Goal: Browse casually

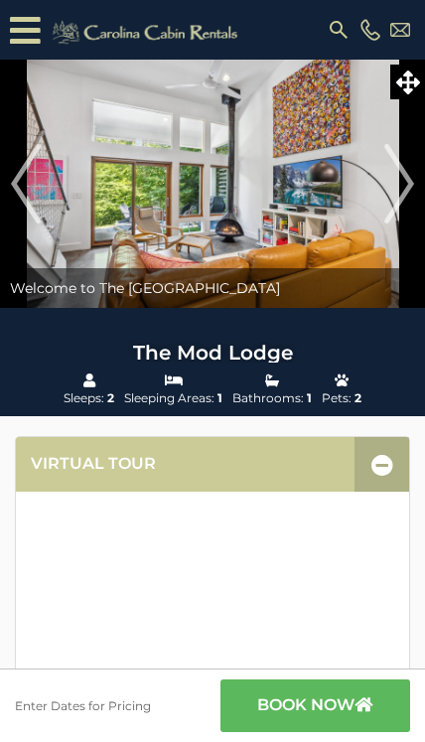
click at [329, 230] on img at bounding box center [212, 184] width 425 height 248
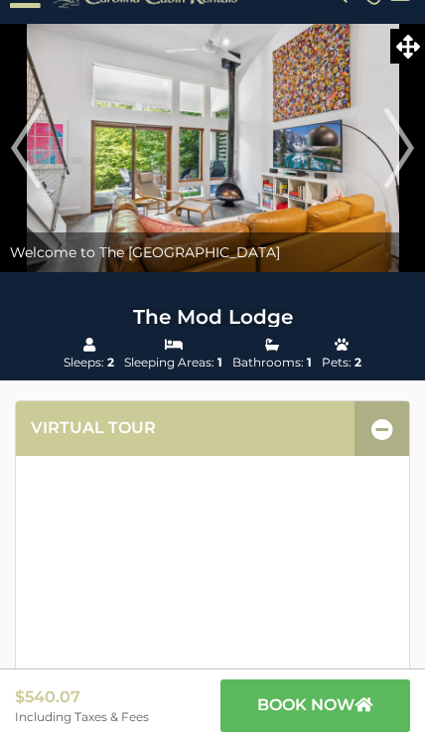
scroll to position [48, 0]
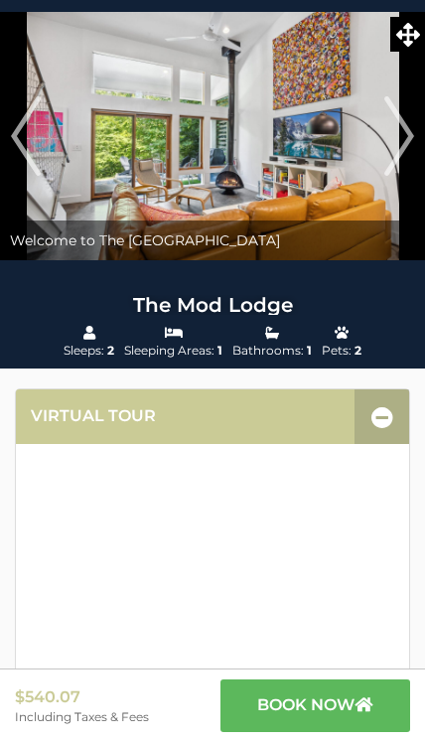
click at [338, 152] on img at bounding box center [212, 136] width 425 height 248
click at [409, 43] on icon at bounding box center [409, 35] width 24 height 24
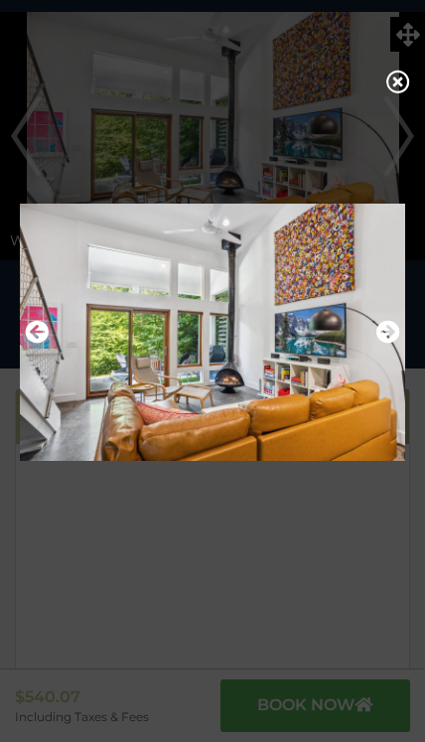
click at [399, 369] on img at bounding box center [213, 332] width 386 height 283
click at [377, 344] on icon "Next" at bounding box center [389, 332] width 24 height 24
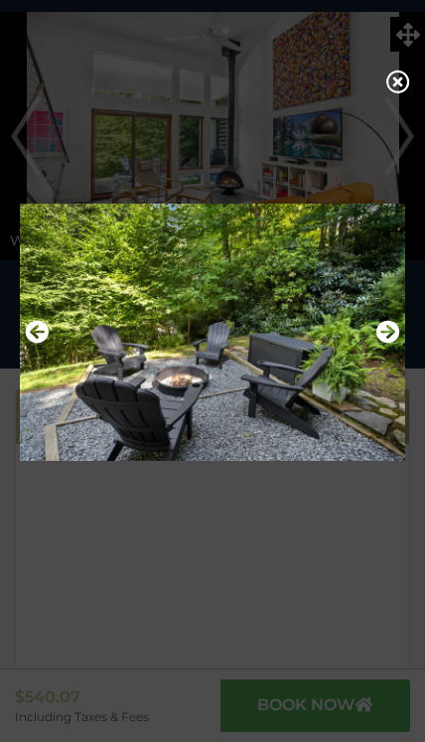
click at [387, 344] on icon "Next" at bounding box center [389, 332] width 24 height 24
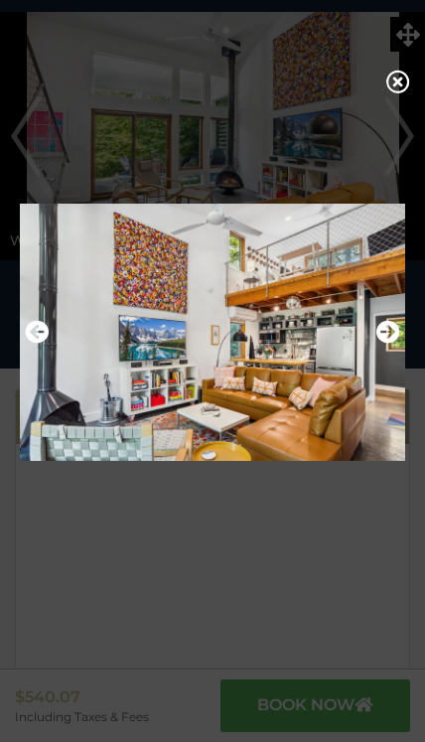
click at [381, 344] on icon "Next" at bounding box center [389, 332] width 24 height 24
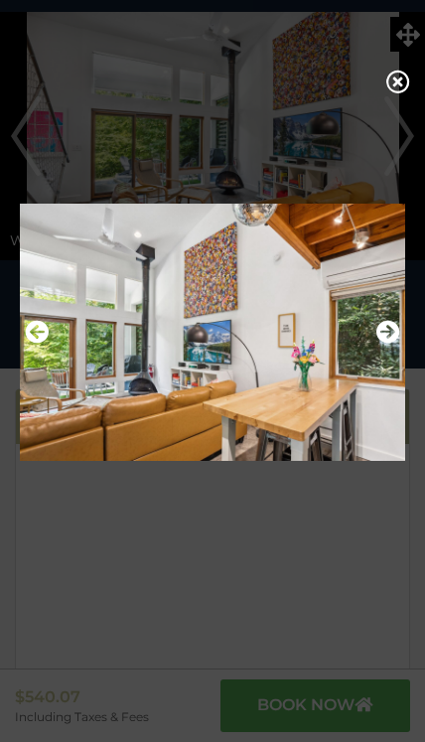
click at [381, 344] on icon "Next" at bounding box center [389, 332] width 24 height 24
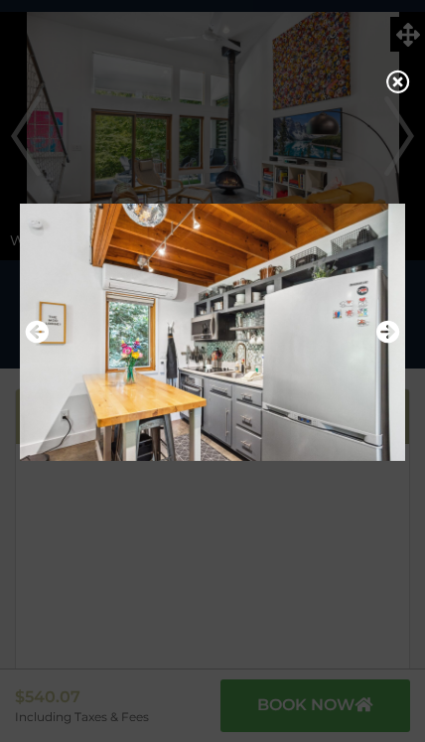
click at [383, 344] on icon "Next" at bounding box center [389, 332] width 24 height 24
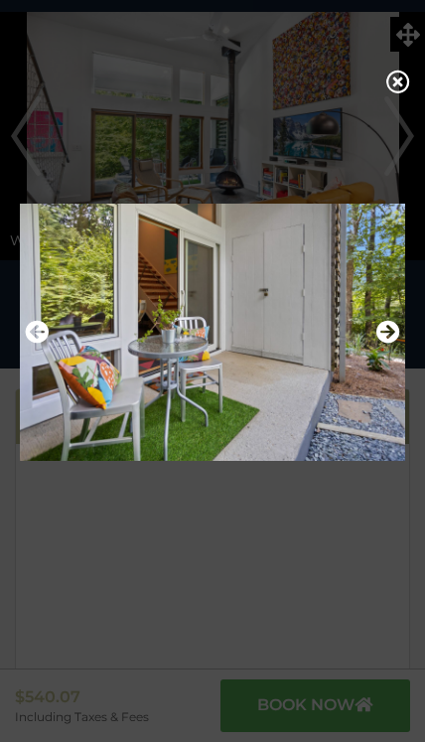
click at [387, 344] on icon "Next" at bounding box center [389, 332] width 24 height 24
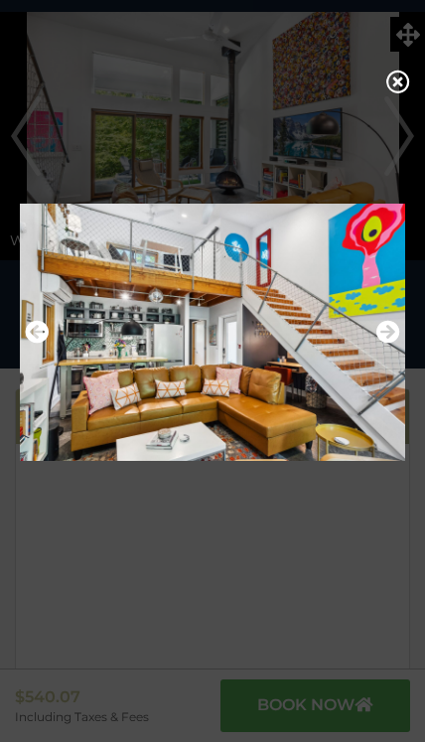
click at [388, 344] on icon "Next" at bounding box center [389, 332] width 24 height 24
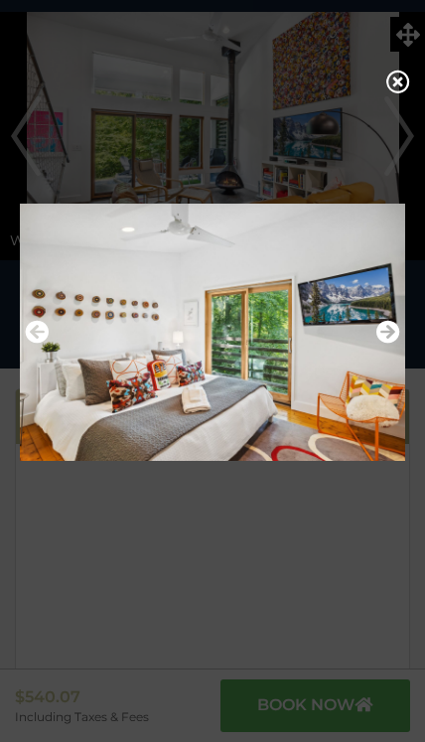
click at [387, 344] on icon "Next" at bounding box center [389, 332] width 24 height 24
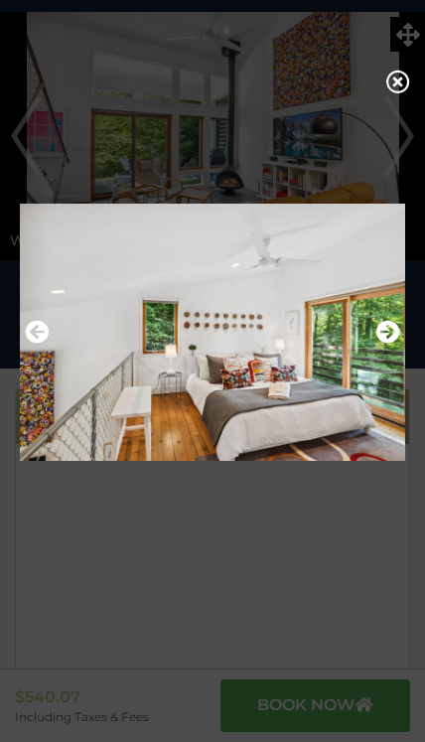
click at [389, 344] on icon "Next" at bounding box center [389, 332] width 24 height 24
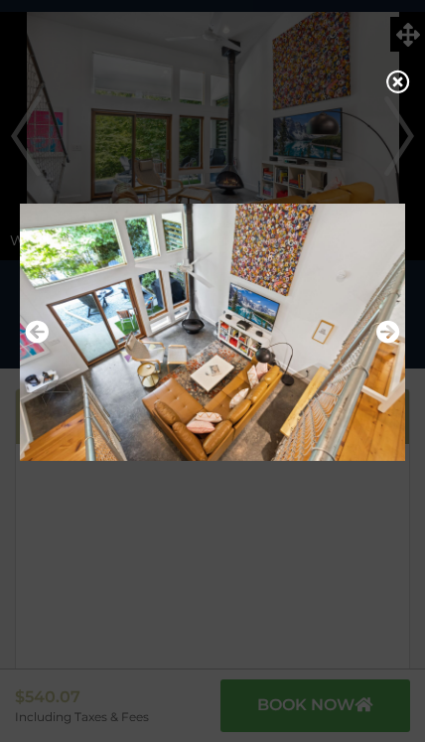
click at [393, 342] on icon "Next" at bounding box center [389, 332] width 24 height 24
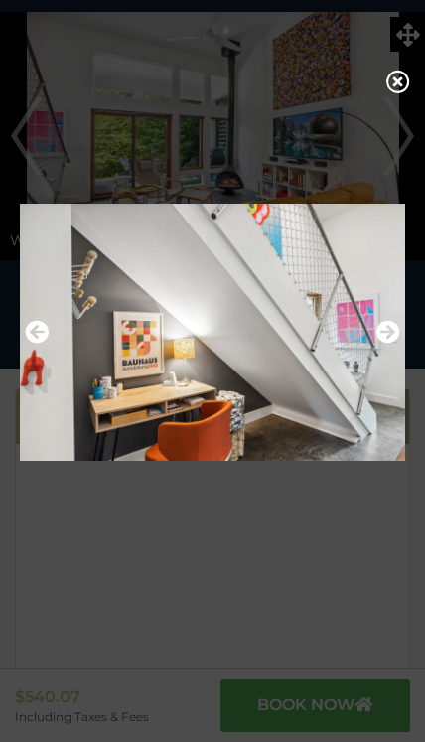
click at [385, 344] on icon "Next" at bounding box center [389, 332] width 24 height 24
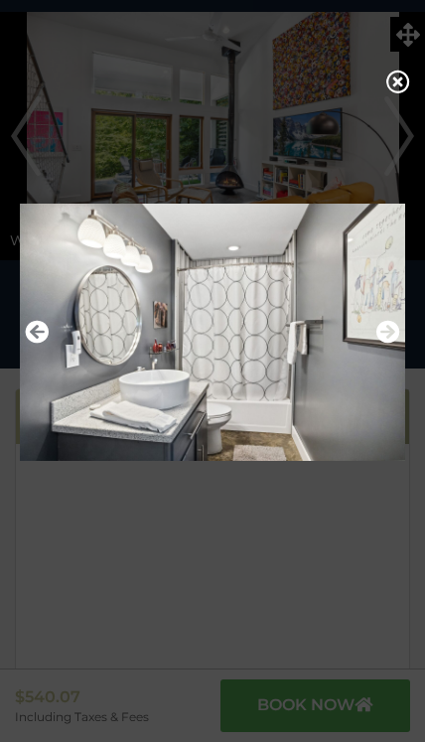
click at [384, 344] on icon "Next" at bounding box center [389, 332] width 24 height 24
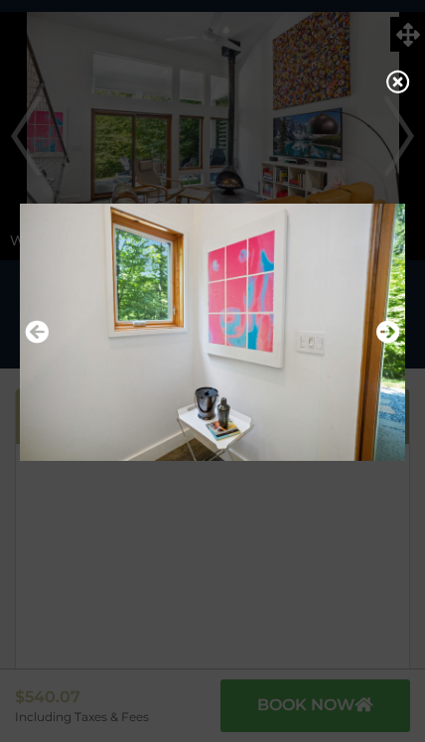
click at [384, 344] on icon "Next" at bounding box center [389, 332] width 24 height 24
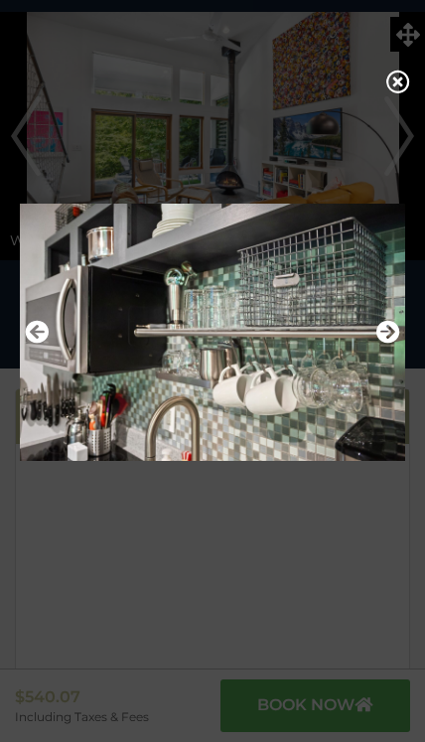
click at [385, 344] on icon "Next" at bounding box center [389, 332] width 24 height 24
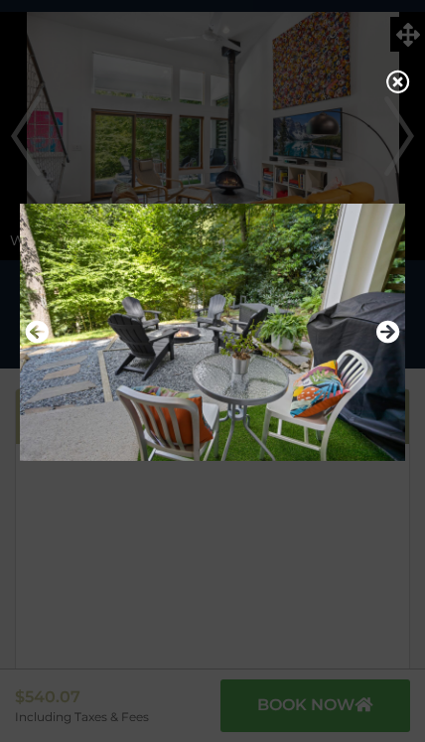
click at [382, 344] on icon "Next" at bounding box center [389, 332] width 24 height 24
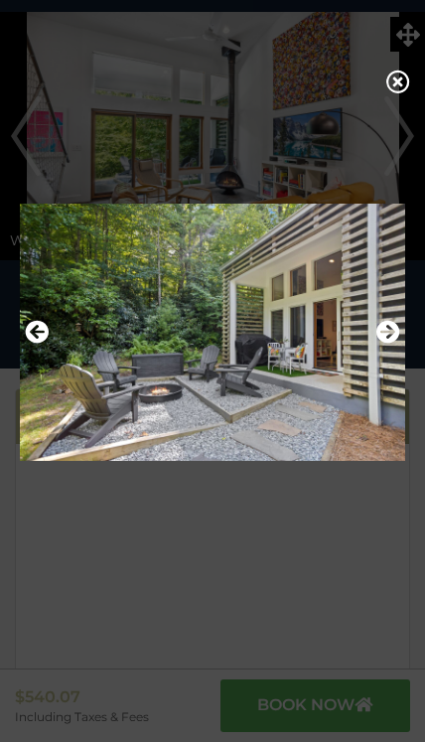
click at [385, 344] on icon "Next" at bounding box center [389, 332] width 24 height 24
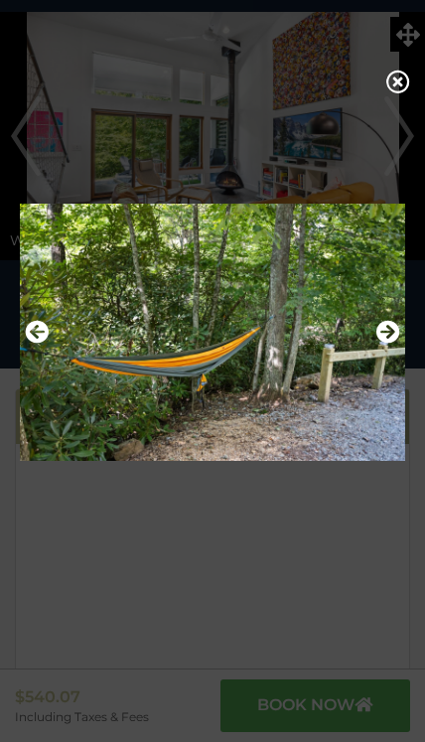
click at [384, 344] on icon "Next" at bounding box center [389, 332] width 24 height 24
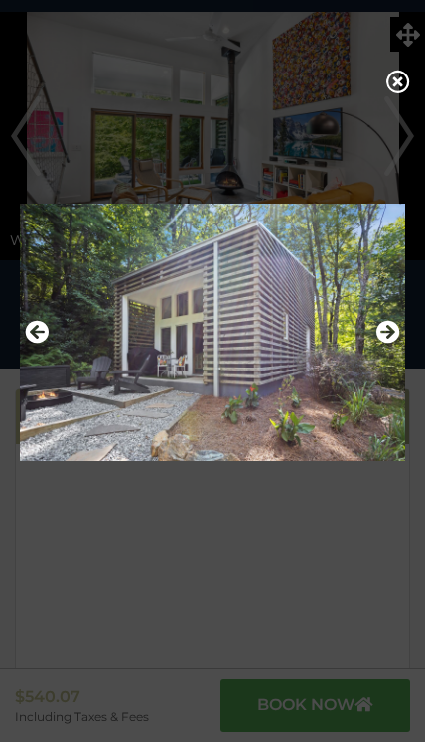
click at [381, 344] on icon "Next" at bounding box center [389, 332] width 24 height 24
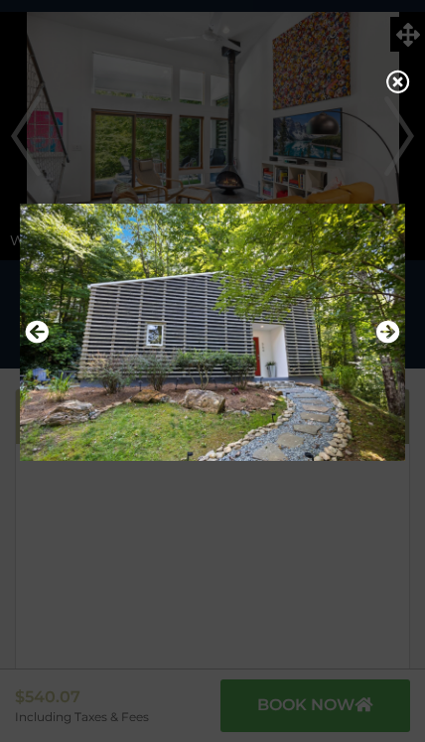
click at [382, 344] on icon "Next" at bounding box center [389, 332] width 24 height 24
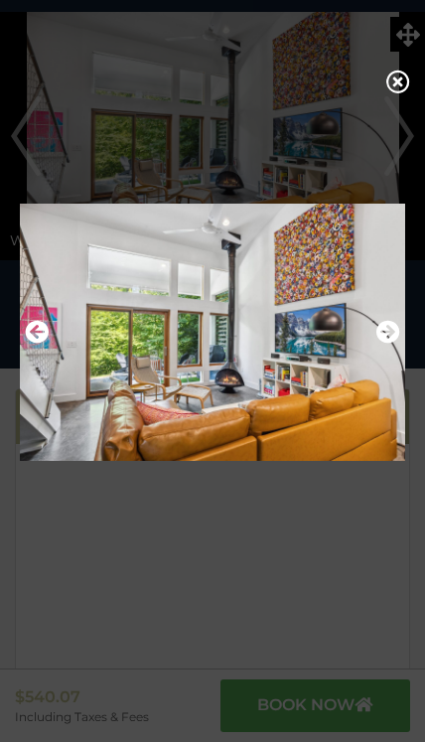
click at [381, 344] on icon "Next" at bounding box center [389, 332] width 24 height 24
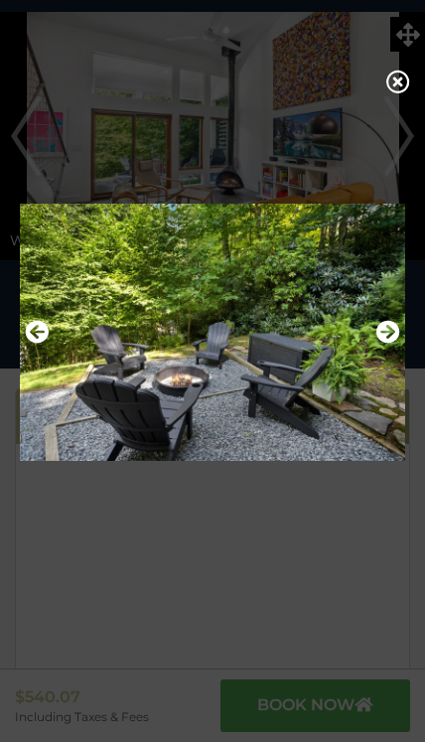
click at [381, 344] on icon "Next" at bounding box center [389, 332] width 24 height 24
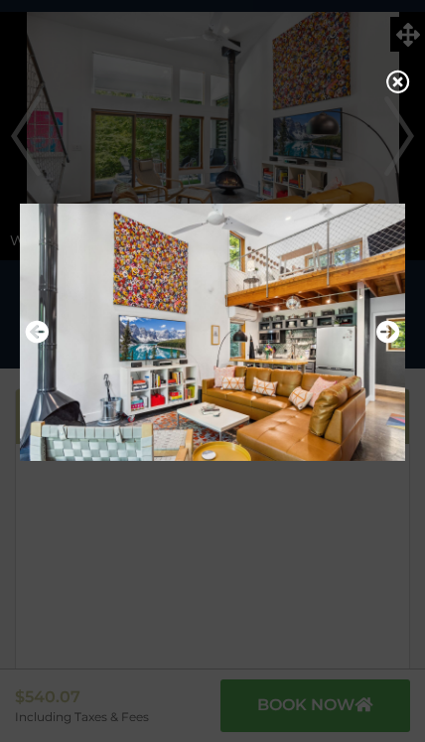
click at [392, 344] on icon "Next" at bounding box center [389, 332] width 24 height 24
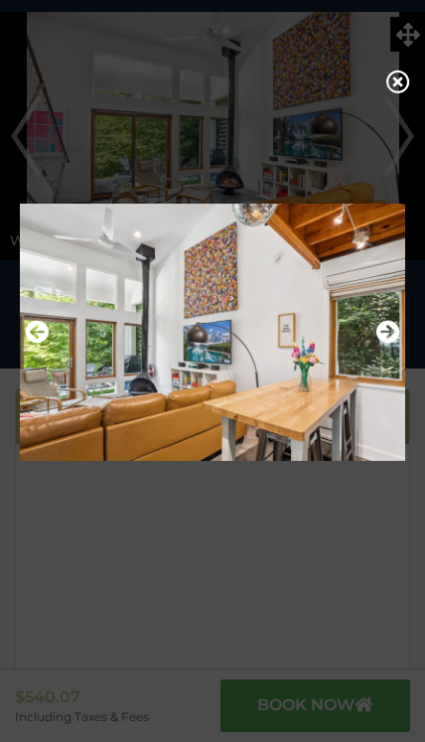
click at [387, 344] on icon "Next" at bounding box center [389, 332] width 24 height 24
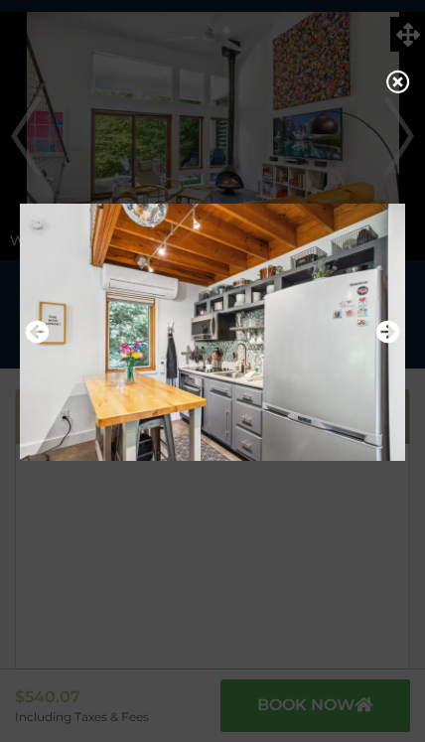
click at [387, 350] on button "Next" at bounding box center [389, 333] width 24 height 34
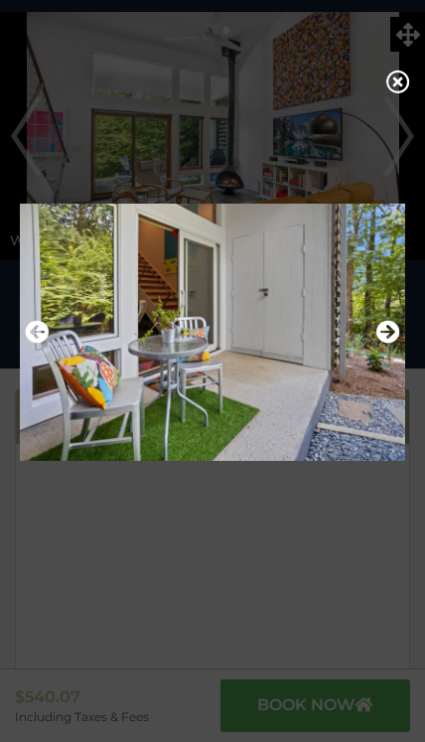
click at [390, 344] on icon "Next" at bounding box center [389, 332] width 24 height 24
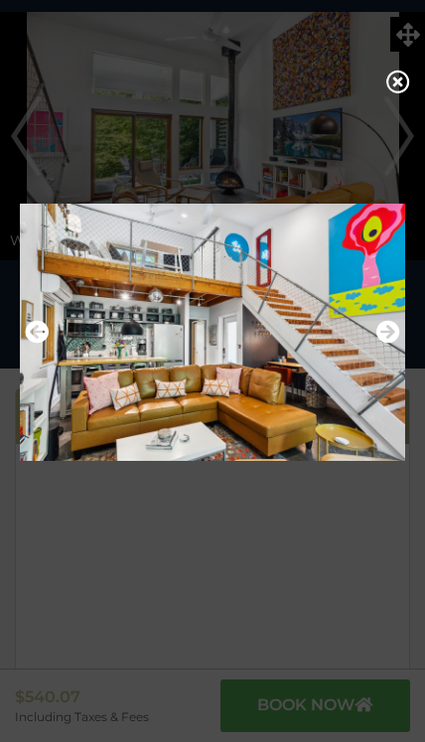
click at [394, 344] on icon "Next" at bounding box center [389, 332] width 24 height 24
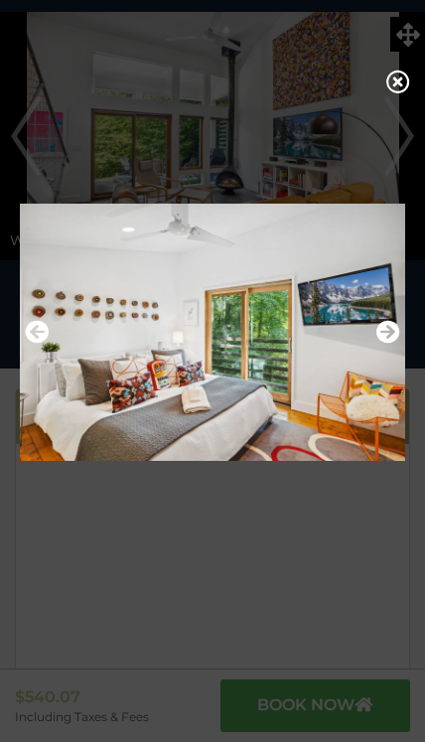
click at [383, 344] on icon "Next" at bounding box center [389, 332] width 24 height 24
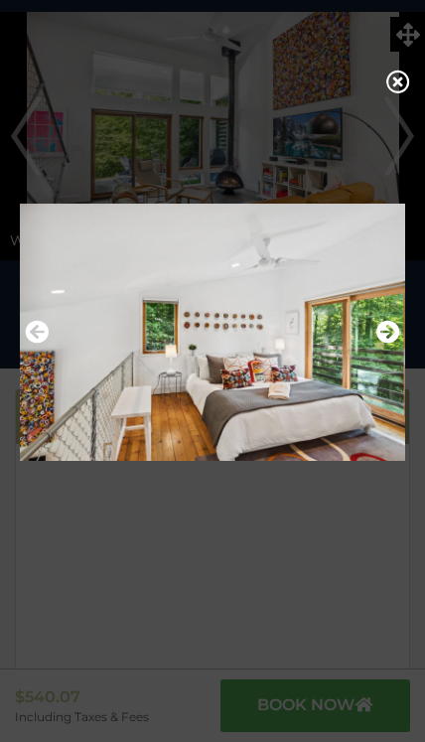
click at [392, 343] on icon "Next" at bounding box center [389, 332] width 24 height 24
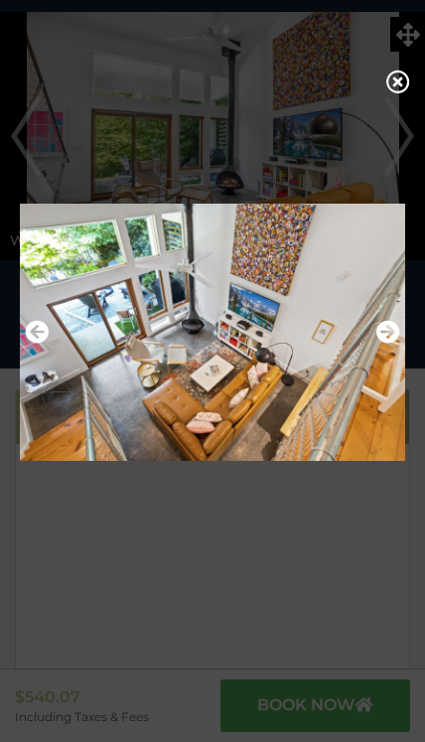
click at [386, 344] on icon "Next" at bounding box center [389, 332] width 24 height 24
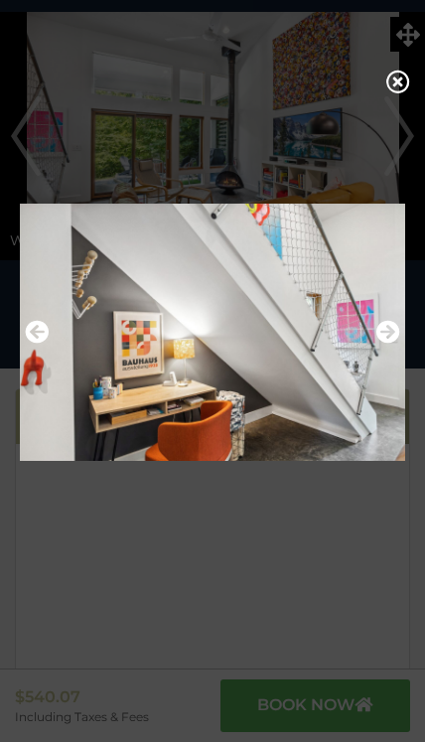
click at [387, 344] on icon "Next" at bounding box center [389, 332] width 24 height 24
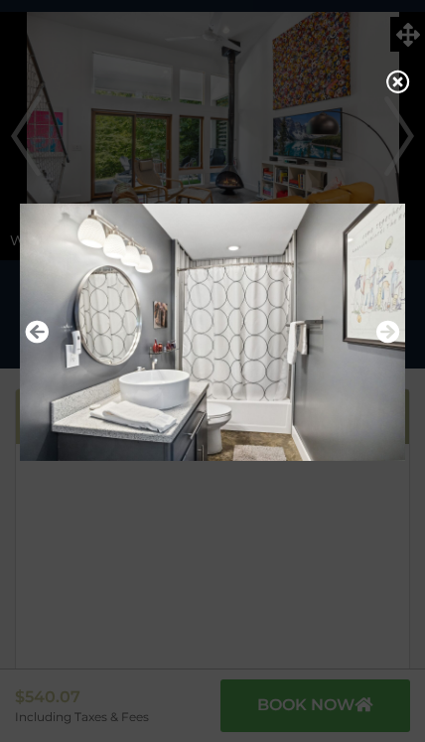
click at [388, 344] on icon "Next" at bounding box center [389, 332] width 24 height 24
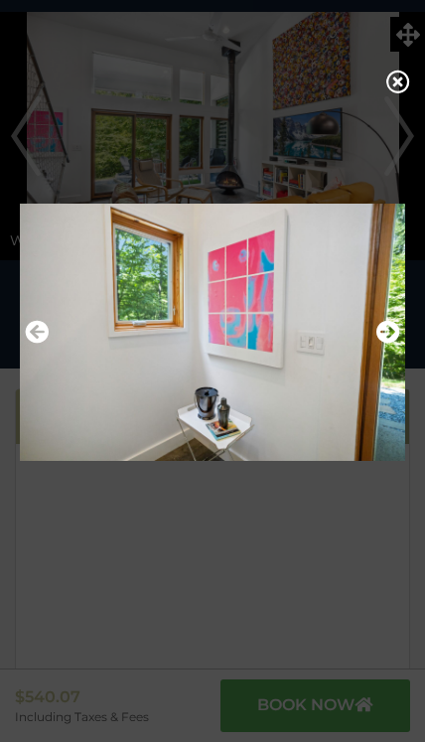
click at [392, 93] on icon at bounding box center [399, 82] width 24 height 24
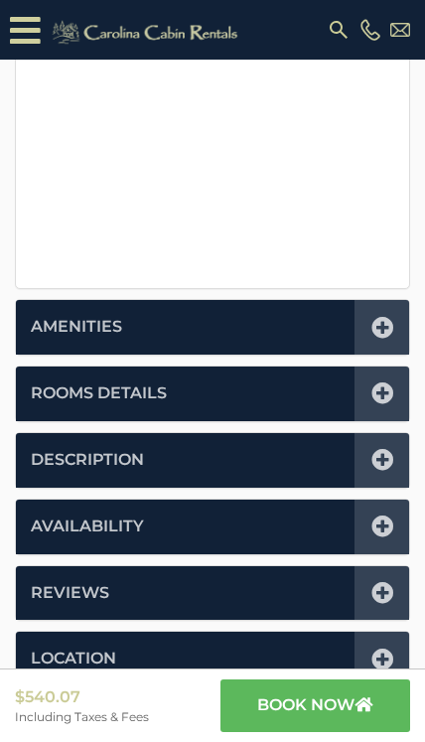
scroll to position [760, 0]
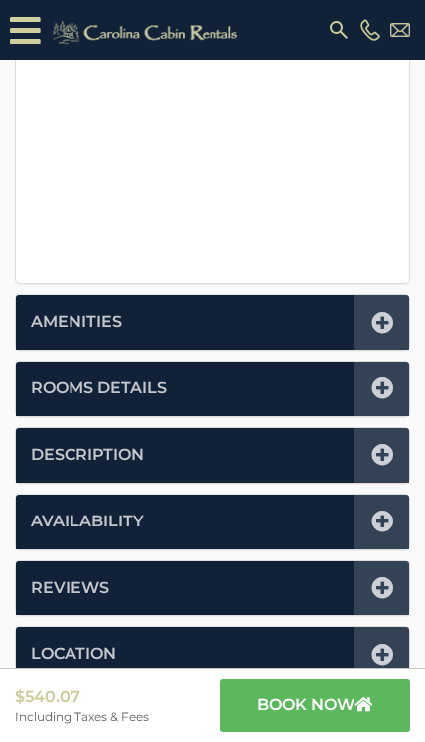
click at [382, 332] on div at bounding box center [382, 322] width 55 height 55
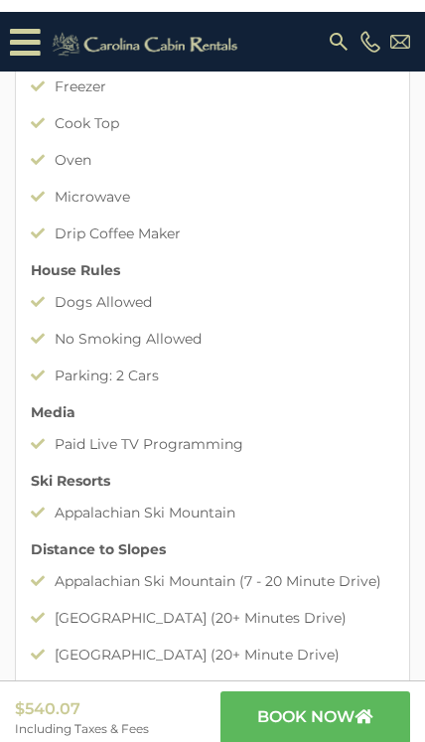
scroll to position [1304, 0]
